Goal: Information Seeking & Learning: Learn about a topic

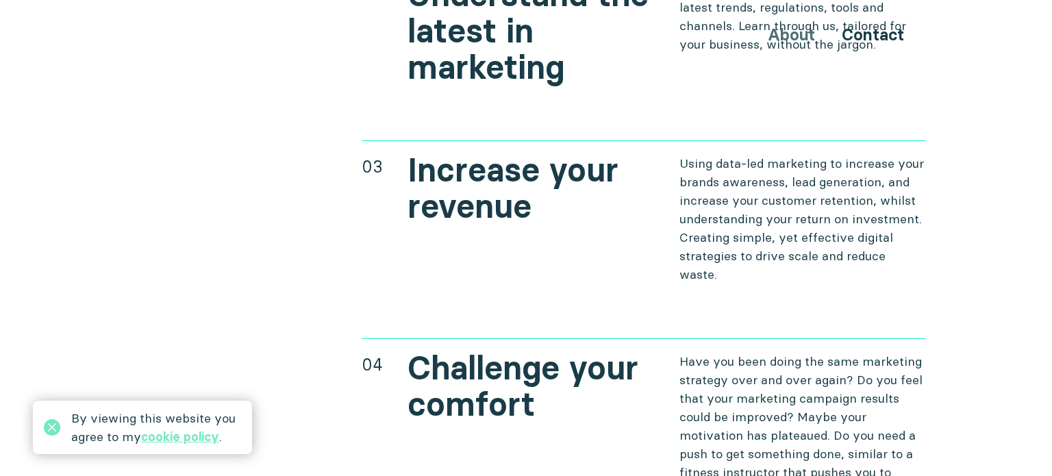
scroll to position [5501, 0]
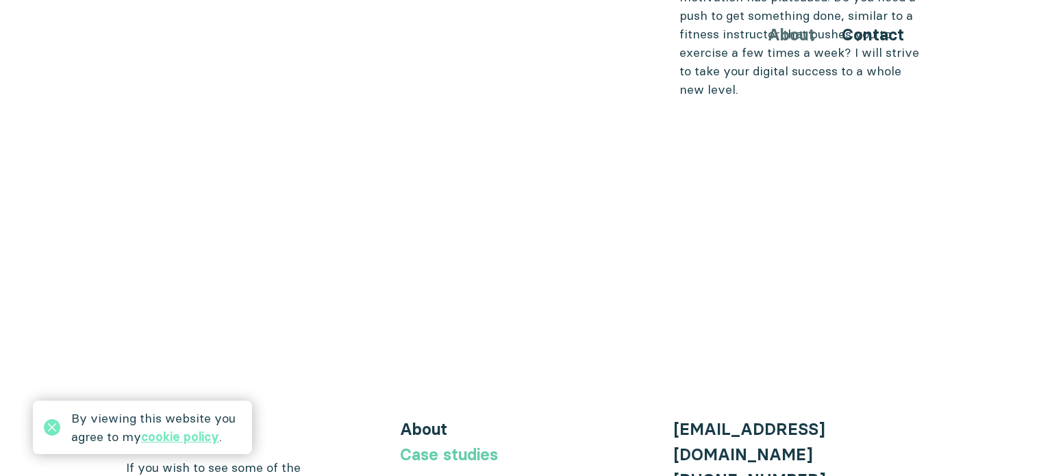
click at [471, 445] on link "Case studies" at bounding box center [449, 455] width 98 height 20
click at [49, 428] on icon at bounding box center [52, 427] width 16 height 16
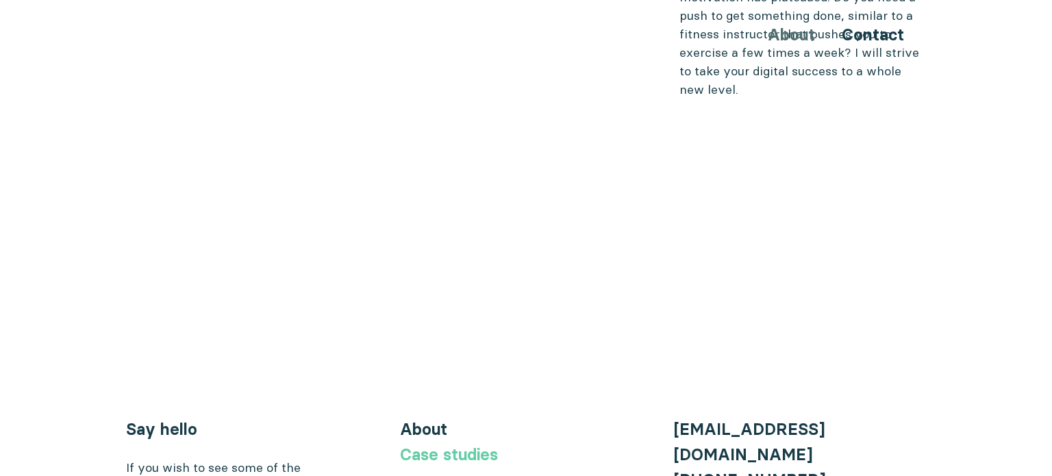
click at [410, 445] on link "Case studies" at bounding box center [449, 455] width 98 height 20
click at [439, 445] on link "Case studies" at bounding box center [449, 455] width 98 height 20
click at [462, 445] on link "Case studies" at bounding box center [449, 455] width 98 height 20
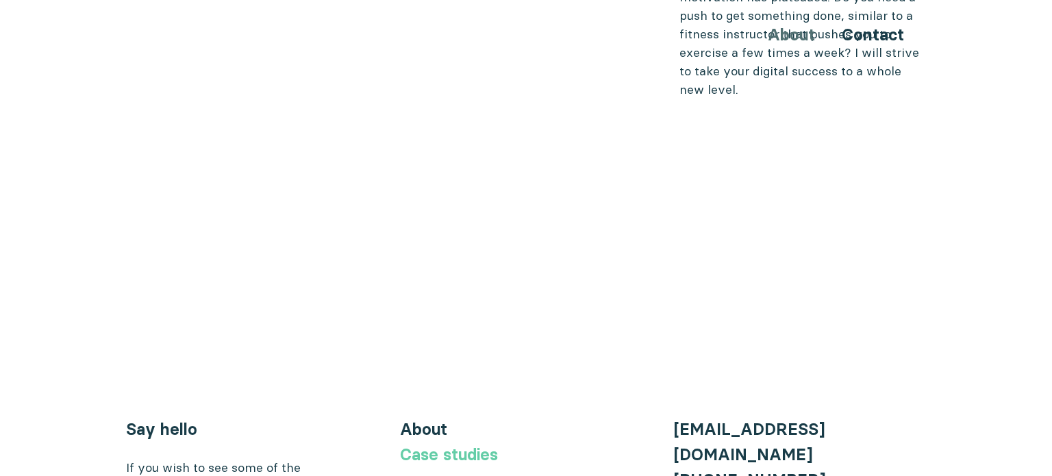
click at [469, 445] on link "Case studies" at bounding box center [449, 455] width 98 height 20
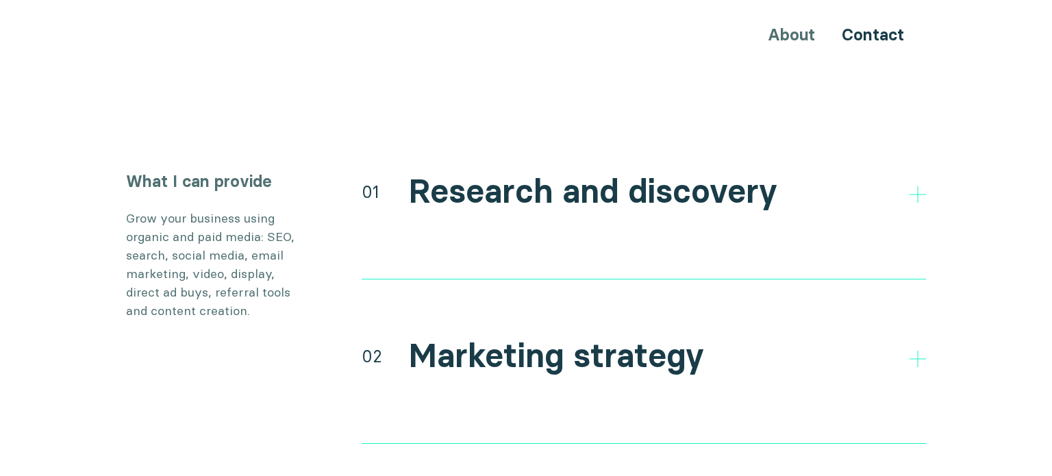
scroll to position [2612, 0]
click at [564, 336] on h2 "Marketing strategy" at bounding box center [556, 356] width 296 height 40
click at [910, 350] on icon at bounding box center [918, 358] width 16 height 16
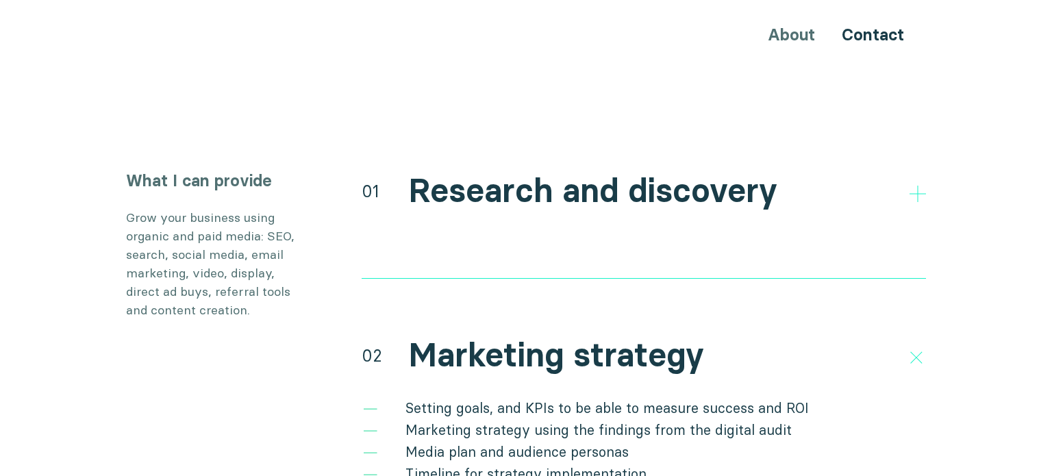
click at [908, 346] on icon at bounding box center [916, 357] width 23 height 23
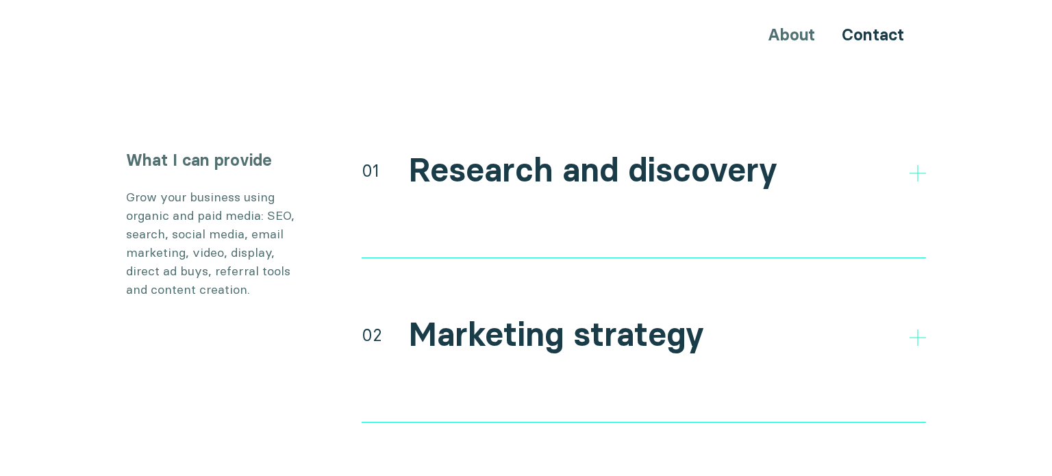
scroll to position [2602, 0]
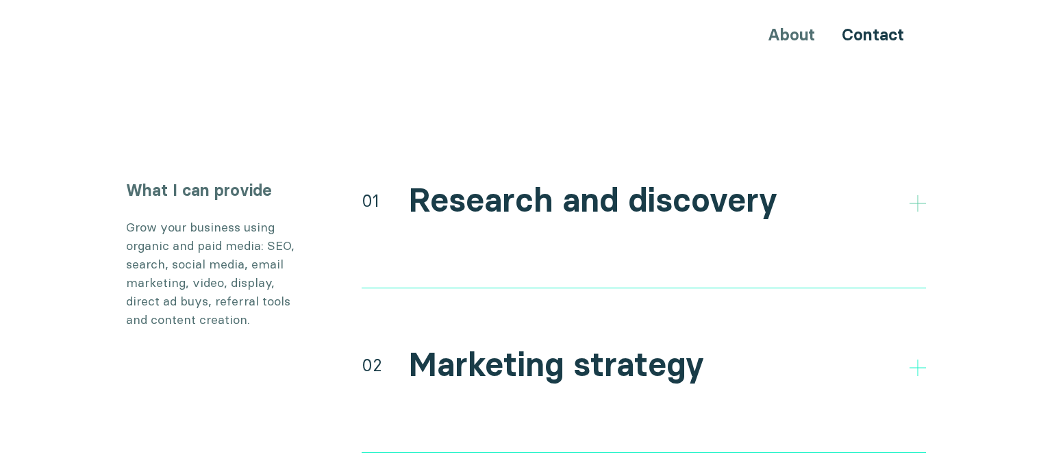
click at [917, 195] on icon at bounding box center [918, 203] width 16 height 16
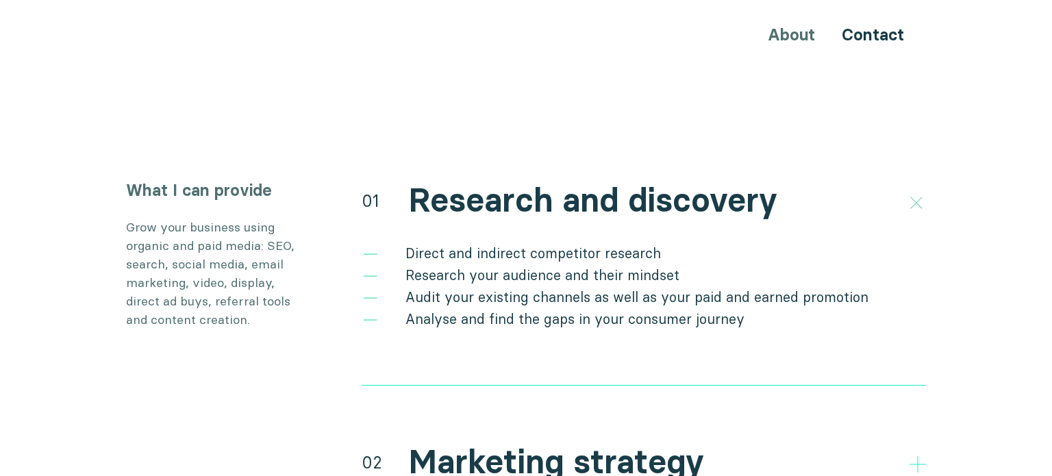
click at [917, 191] on icon at bounding box center [916, 202] width 23 height 23
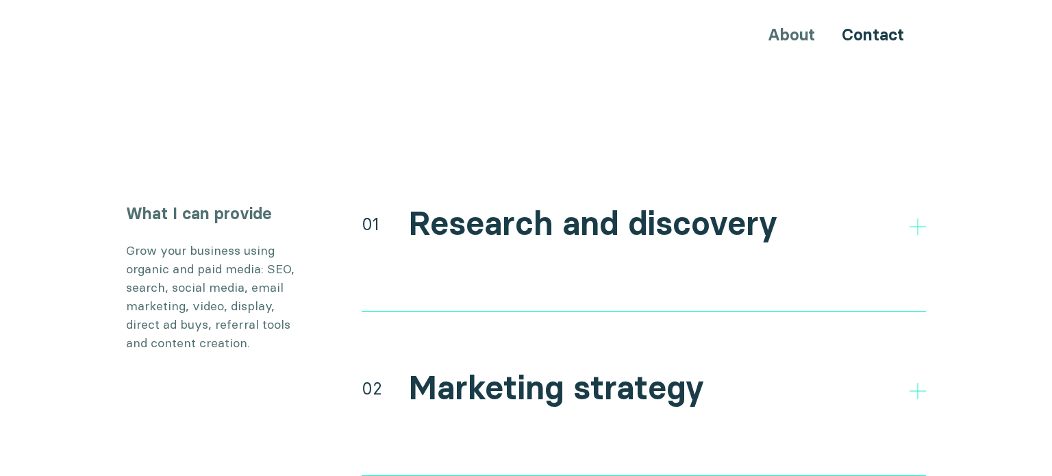
scroll to position [2578, 0]
click at [911, 384] on icon at bounding box center [918, 392] width 16 height 16
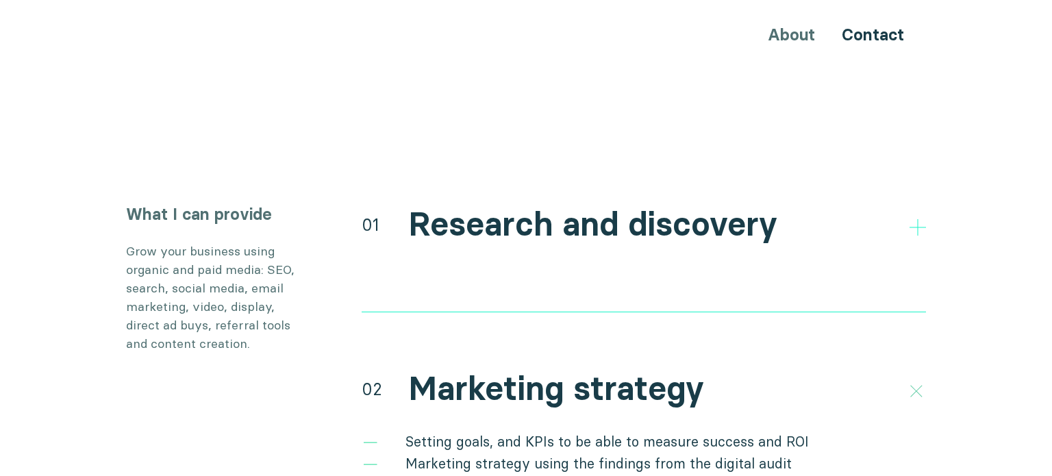
click at [911, 380] on icon at bounding box center [916, 391] width 23 height 23
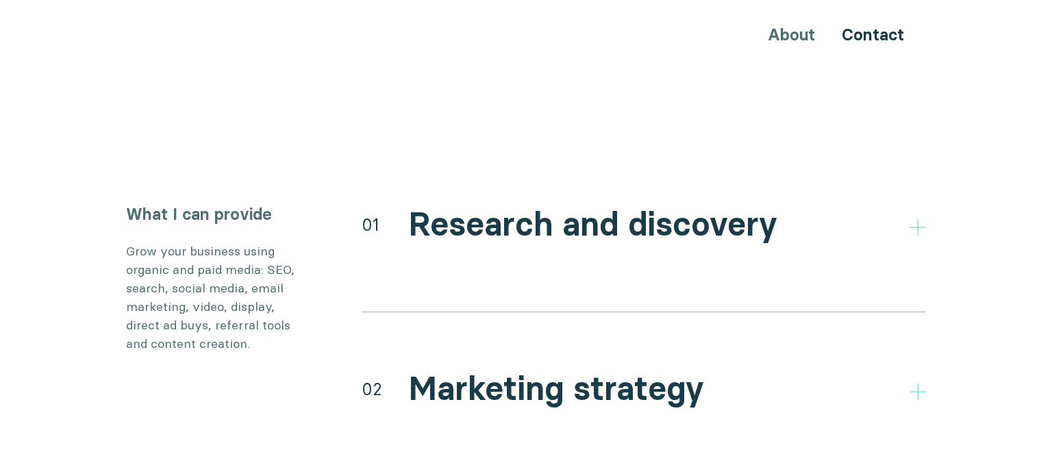
click at [913, 219] on icon at bounding box center [918, 227] width 16 height 16
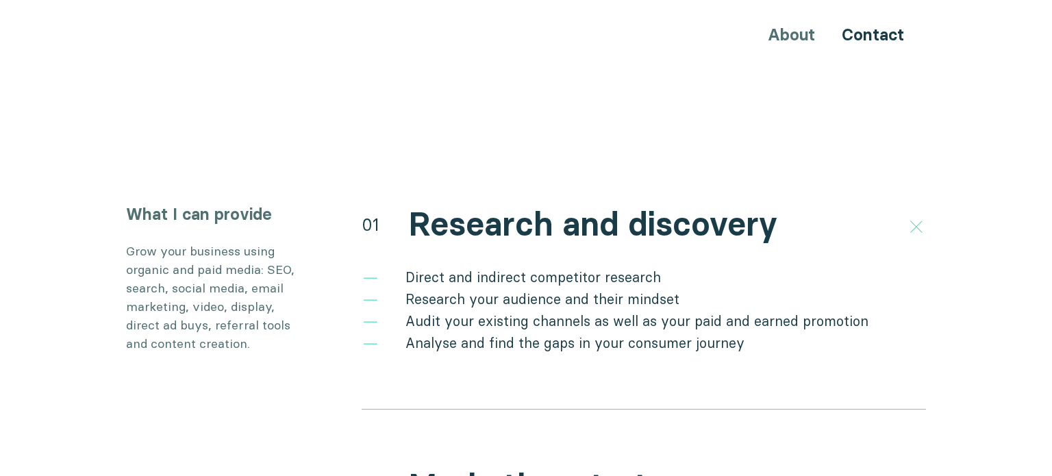
click at [913, 215] on icon at bounding box center [916, 226] width 23 height 23
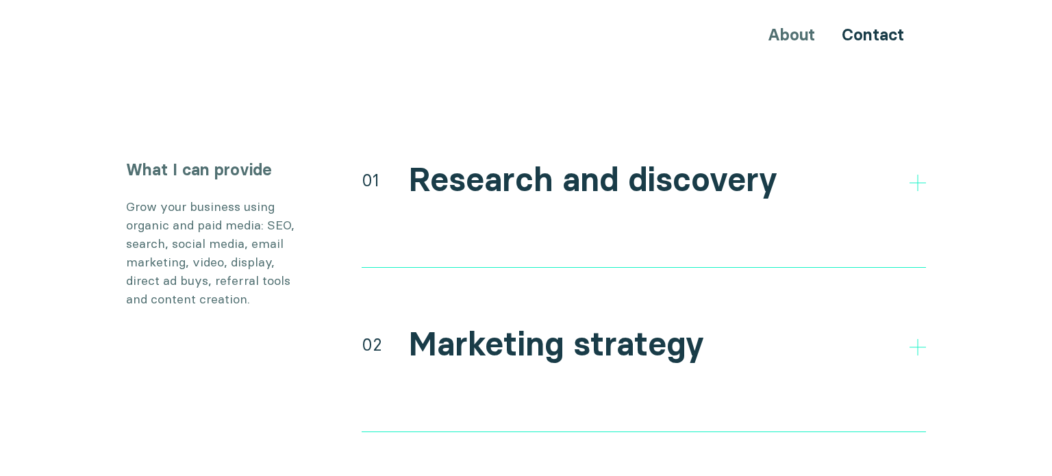
scroll to position [2632, 0]
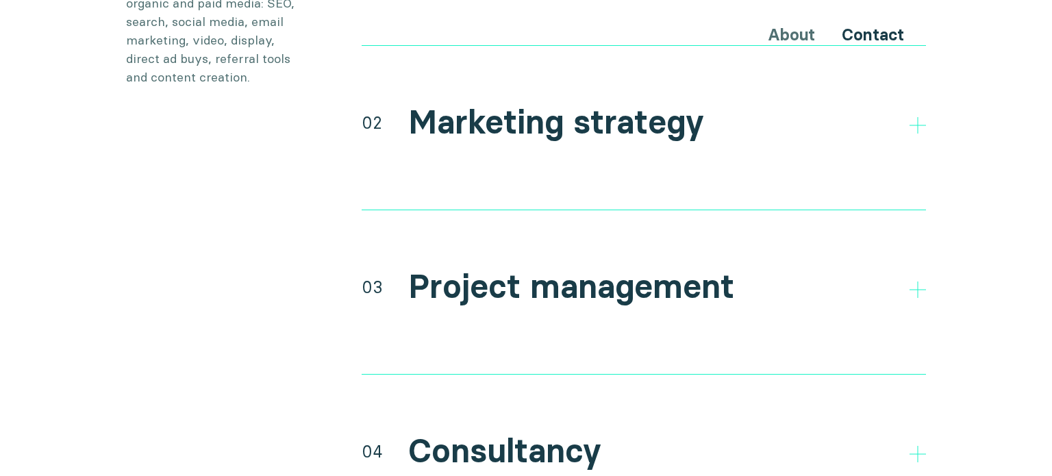
scroll to position [2874, 0]
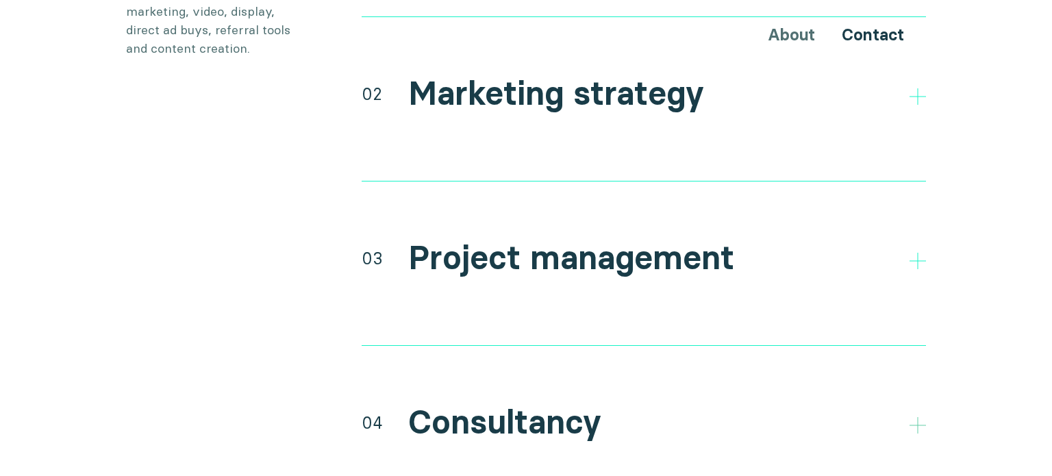
click at [919, 417] on icon at bounding box center [918, 425] width 16 height 16
click at [919, 413] on icon at bounding box center [916, 424] width 23 height 23
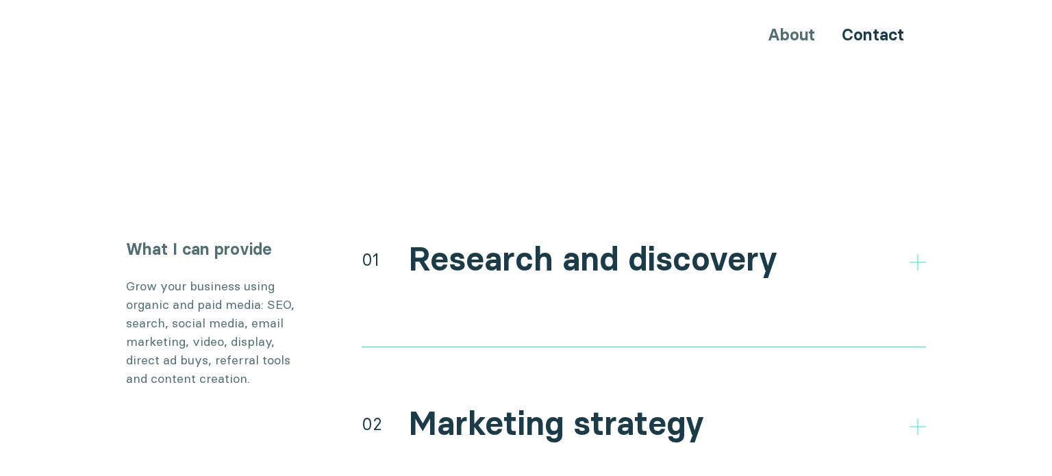
scroll to position [2523, 0]
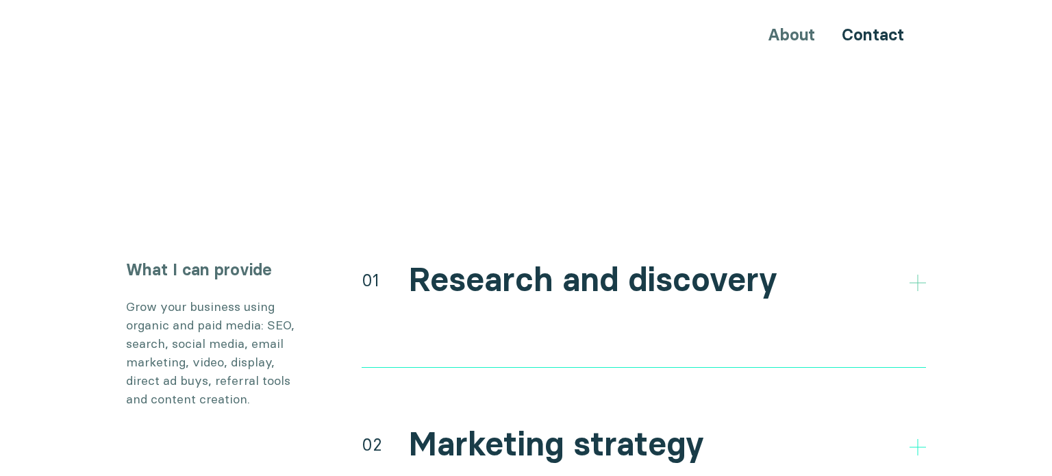
click at [919, 275] on icon at bounding box center [918, 283] width 16 height 16
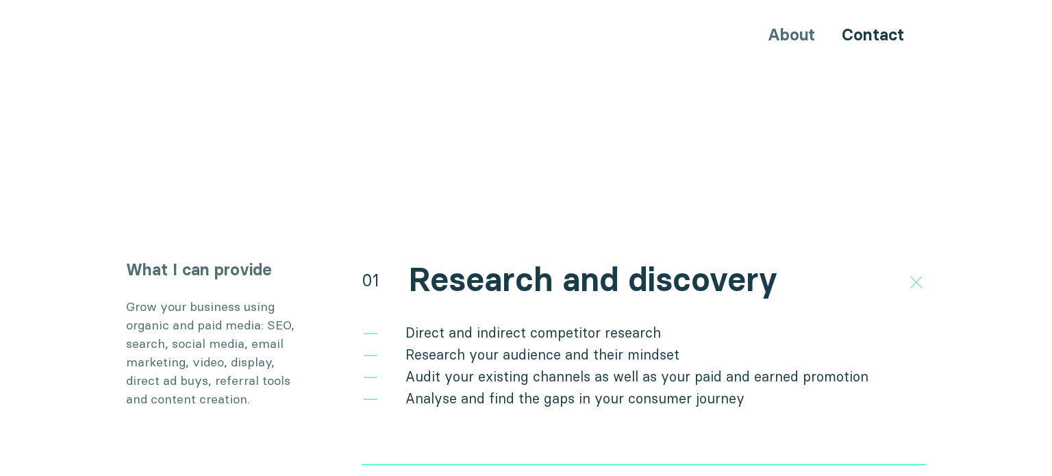
click at [919, 271] on icon at bounding box center [916, 282] width 23 height 23
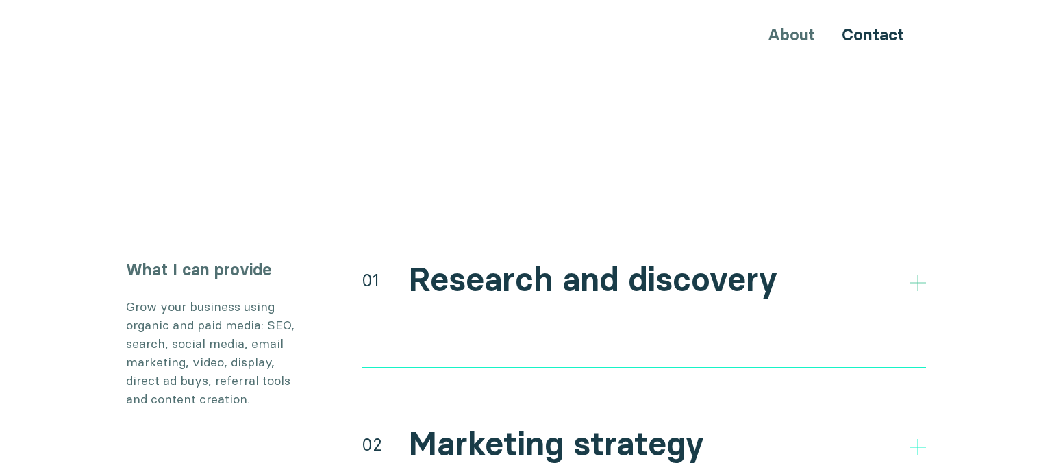
click at [919, 275] on icon at bounding box center [918, 283] width 16 height 16
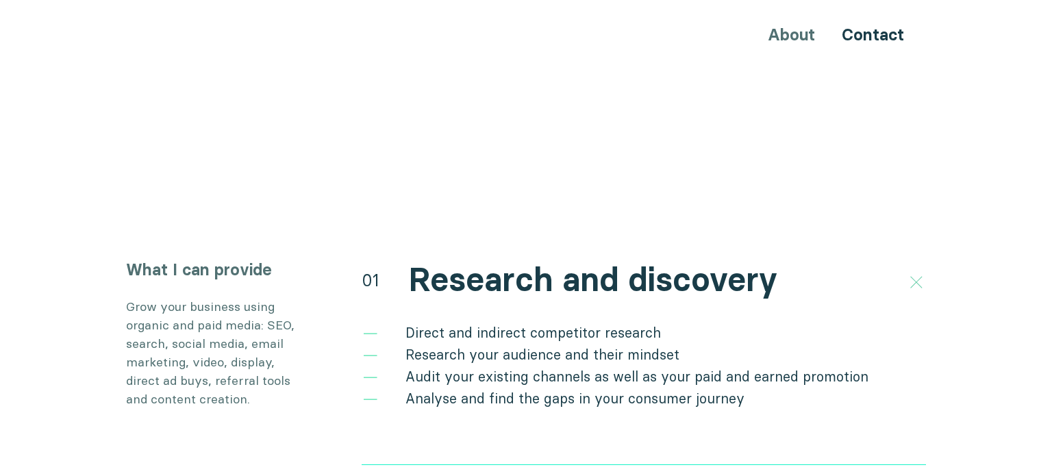
click at [919, 271] on icon at bounding box center [916, 282] width 23 height 23
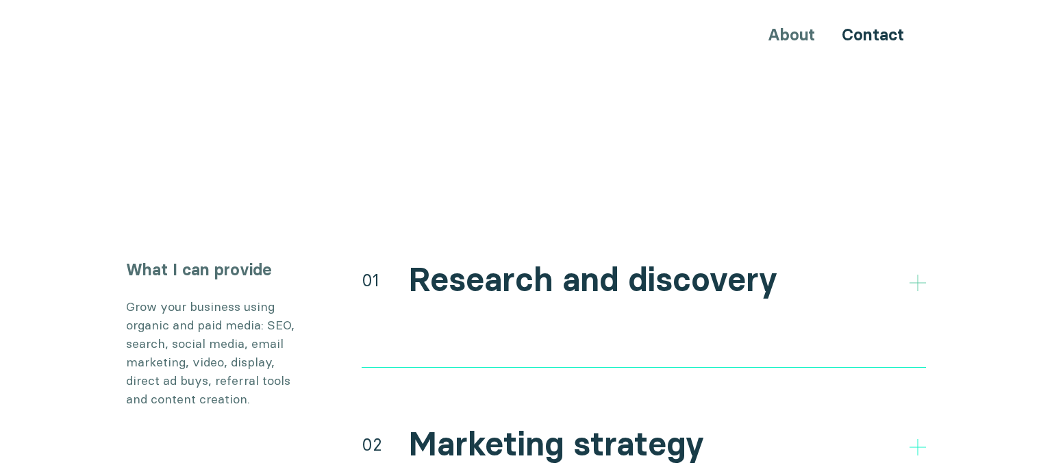
click at [910, 275] on icon at bounding box center [918, 283] width 16 height 16
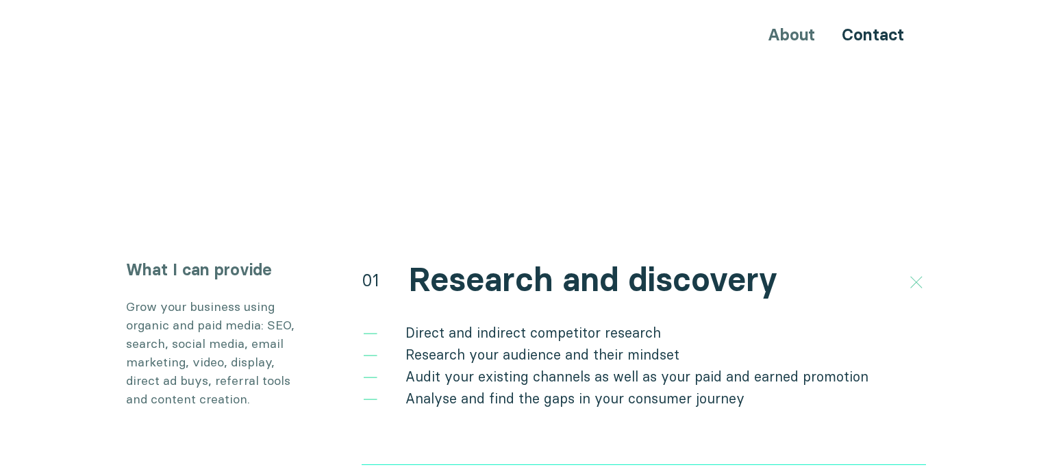
click at [910, 269] on div at bounding box center [917, 280] width 23 height 23
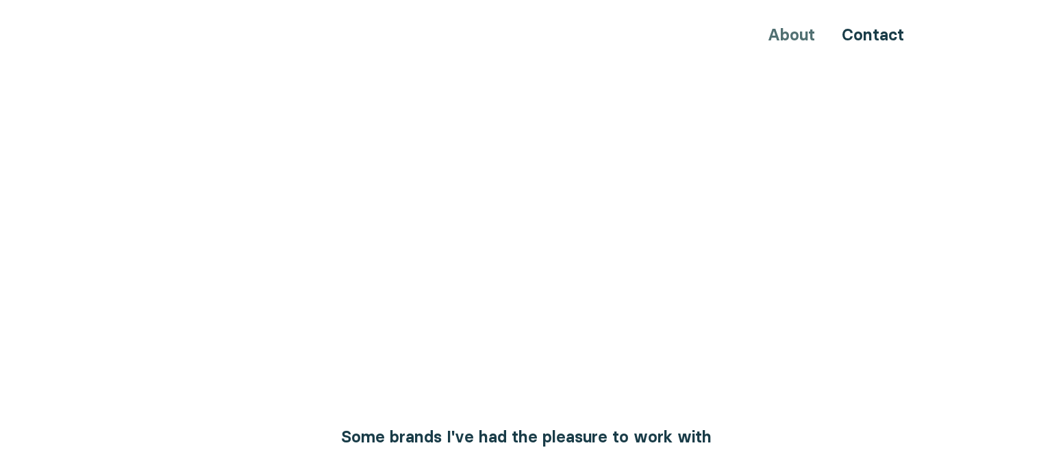
scroll to position [1398, 0]
